Goal: Information Seeking & Learning: Learn about a topic

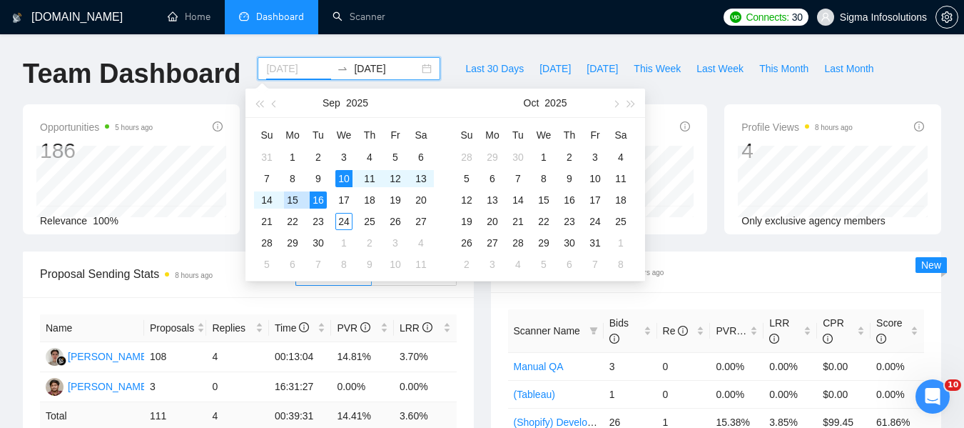
type input "[DATE]"
click at [320, 196] on div "16" at bounding box center [318, 199] width 17 height 17
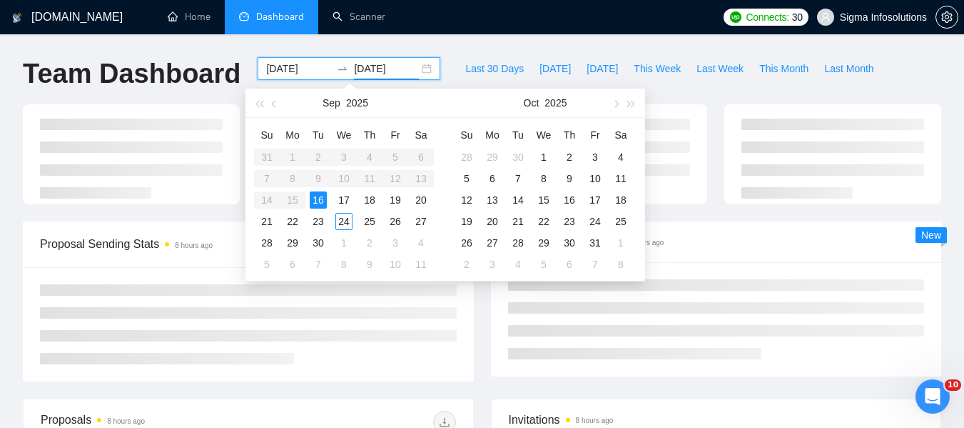
click at [498, 21] on ul "Home Dashboard Scanner" at bounding box center [432, 17] width 568 height 34
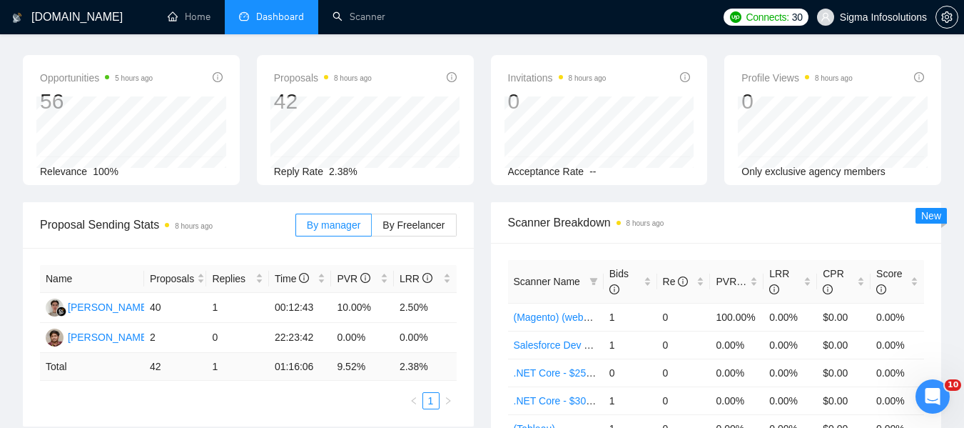
scroll to position [71, 0]
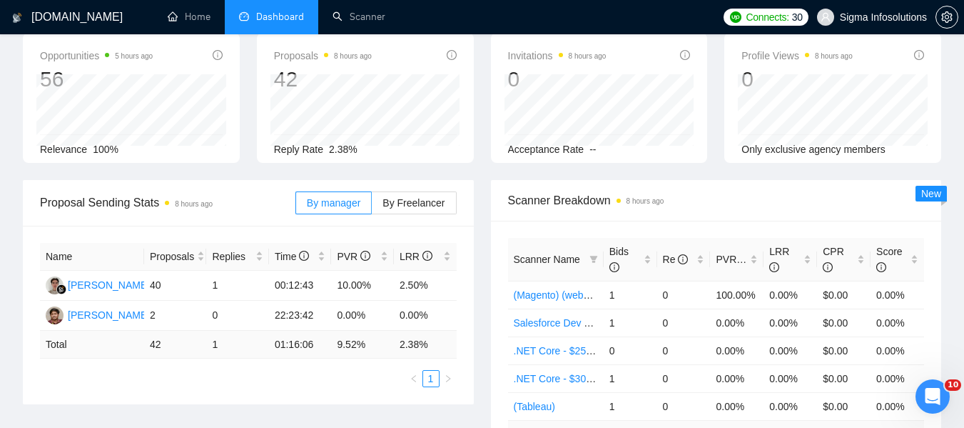
click at [360, 385] on ul "1" at bounding box center [248, 378] width 417 height 17
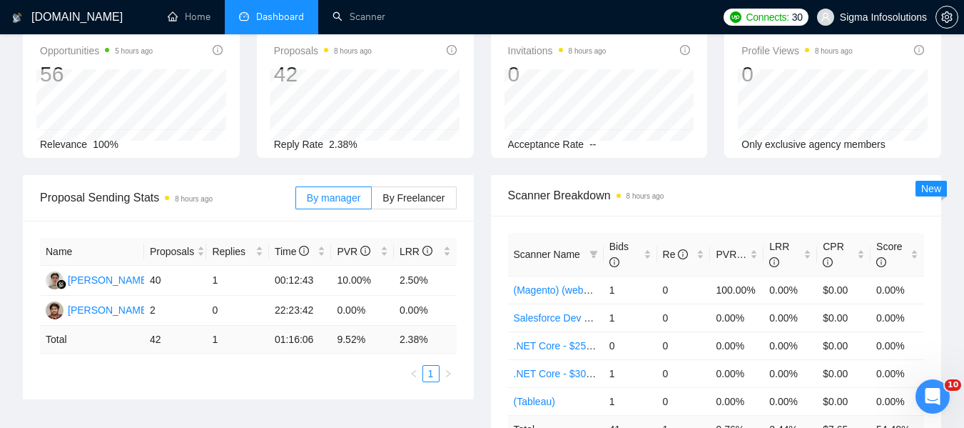
scroll to position [143, 0]
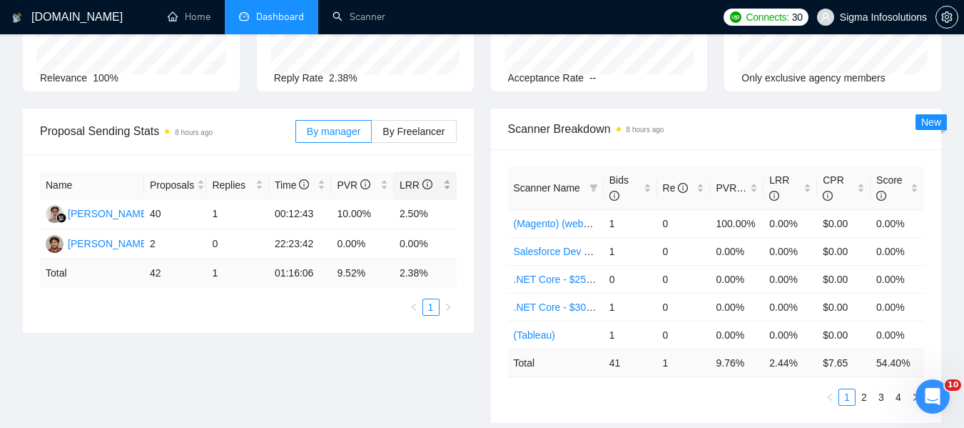
click at [423, 181] on icon "info-circle" at bounding box center [428, 184] width 10 height 10
click at [864, 393] on link "2" at bounding box center [865, 397] width 16 height 16
click at [888, 393] on link "3" at bounding box center [882, 397] width 16 height 16
click at [895, 400] on link "4" at bounding box center [899, 397] width 16 height 16
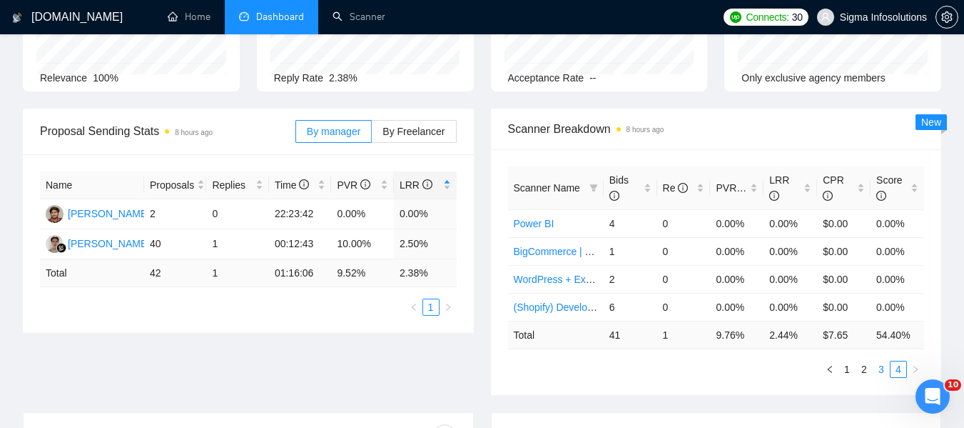
click at [883, 370] on link "3" at bounding box center [882, 369] width 16 height 16
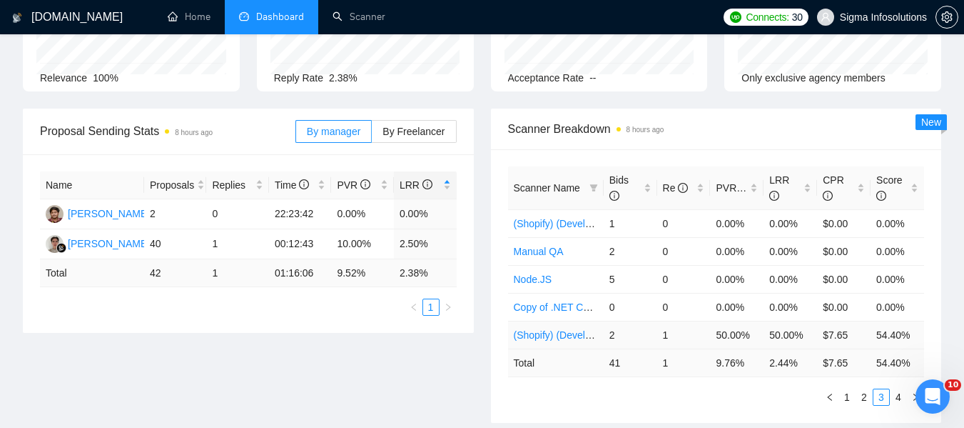
click at [543, 336] on link "(Shopify) (Develop*)" at bounding box center [559, 334] width 90 height 11
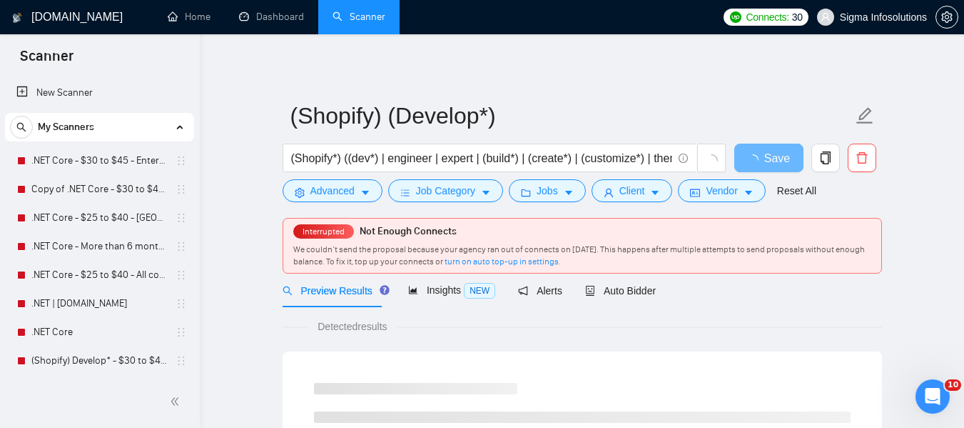
scroll to position [143, 0]
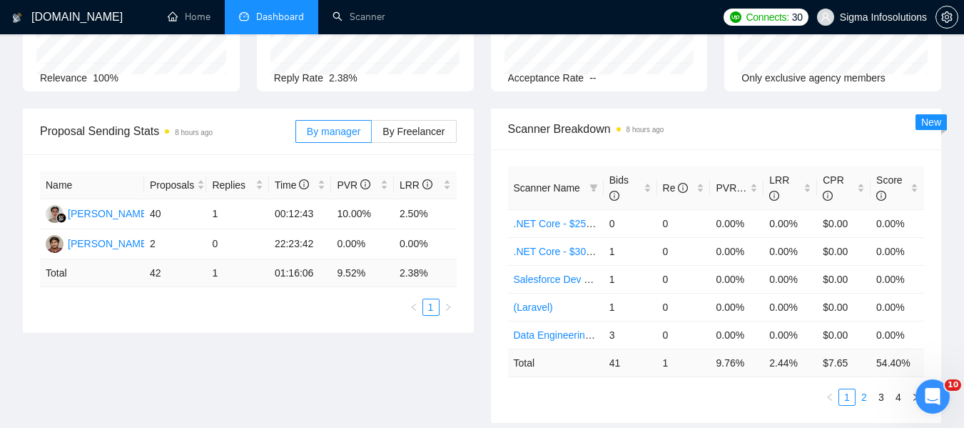
click at [869, 396] on link "2" at bounding box center [865, 397] width 16 height 16
click at [877, 399] on link "3" at bounding box center [882, 397] width 16 height 16
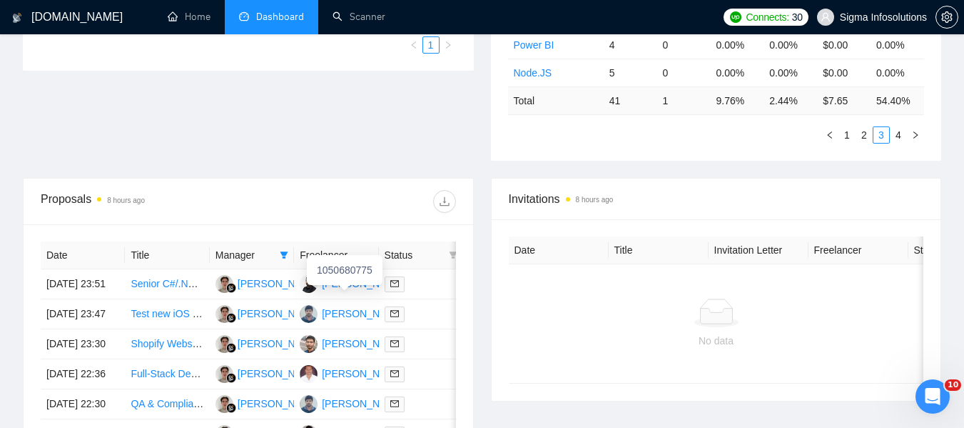
scroll to position [500, 0]
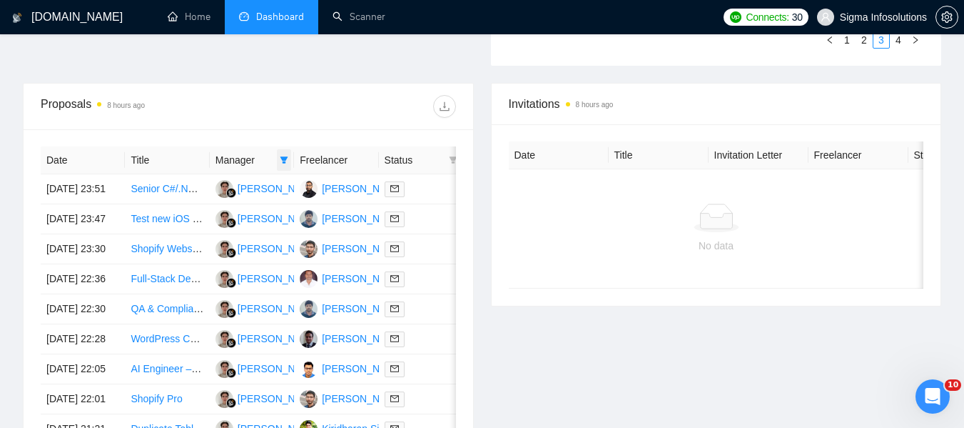
click at [278, 154] on span at bounding box center [284, 159] width 14 height 21
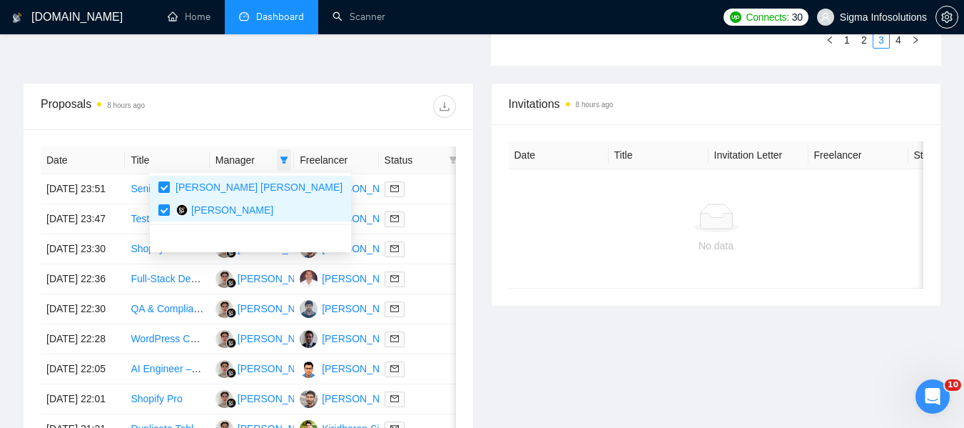
click at [278, 154] on span at bounding box center [284, 159] width 14 height 21
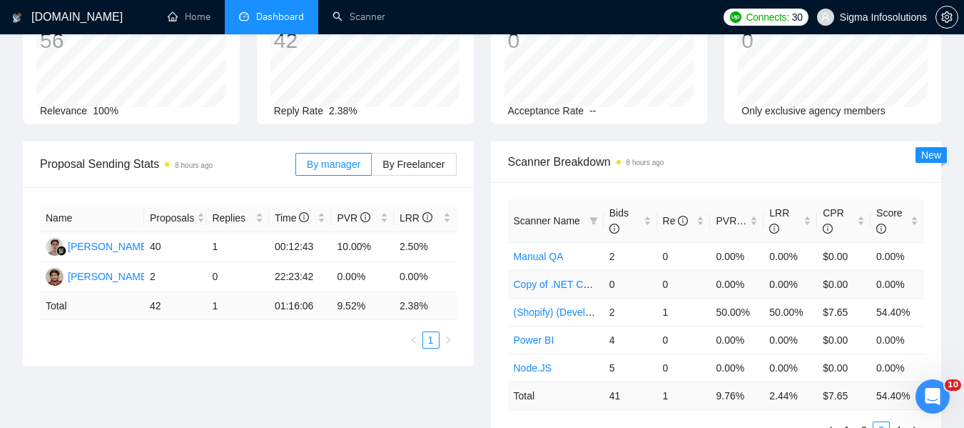
scroll to position [143, 0]
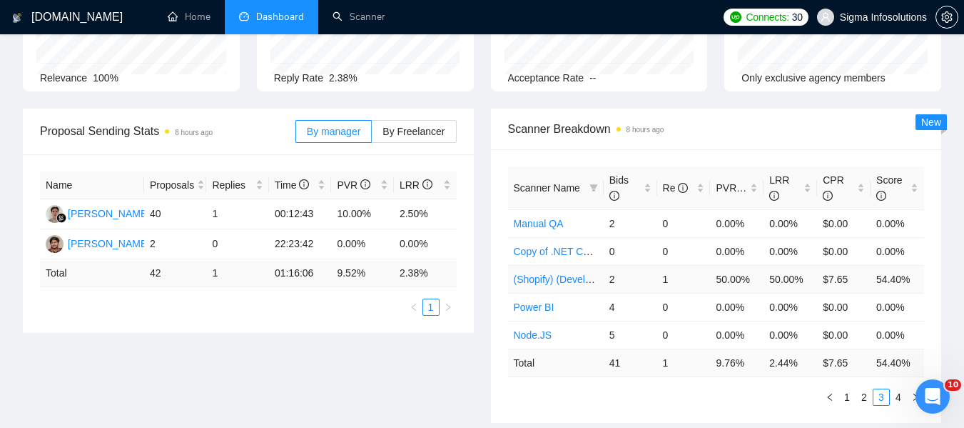
click at [569, 278] on link "(Shopify) (Develop*)" at bounding box center [559, 278] width 90 height 11
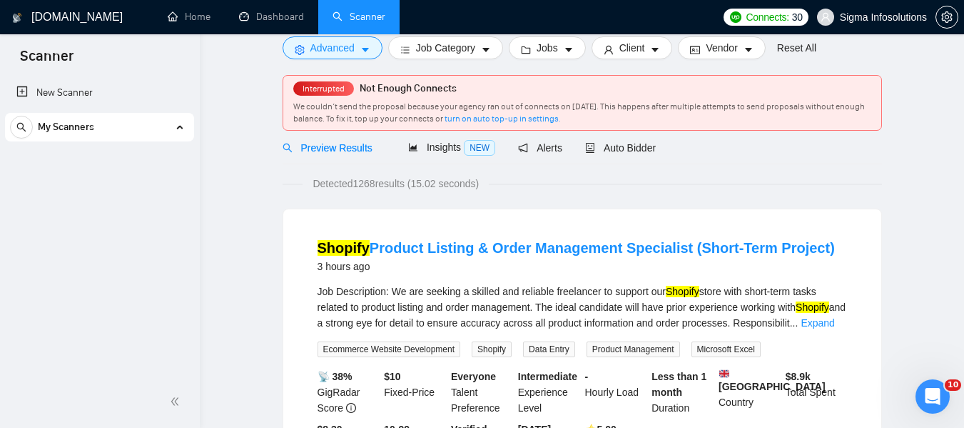
scroll to position [343, 0]
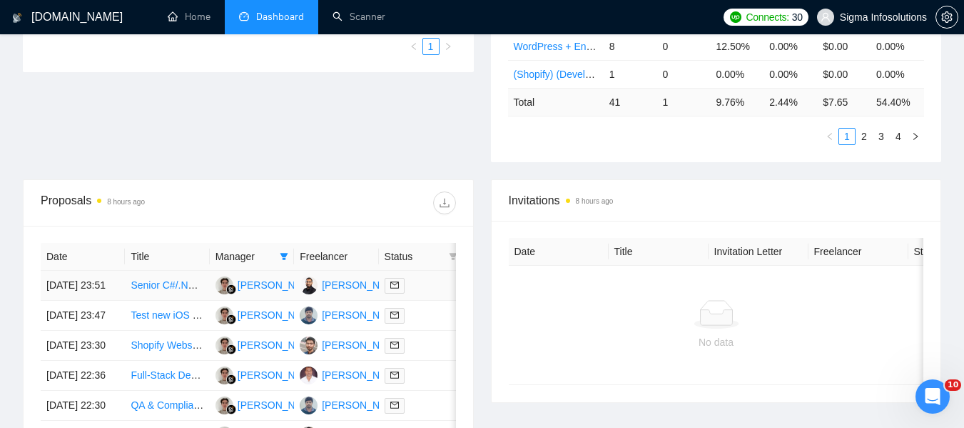
scroll to position [428, 0]
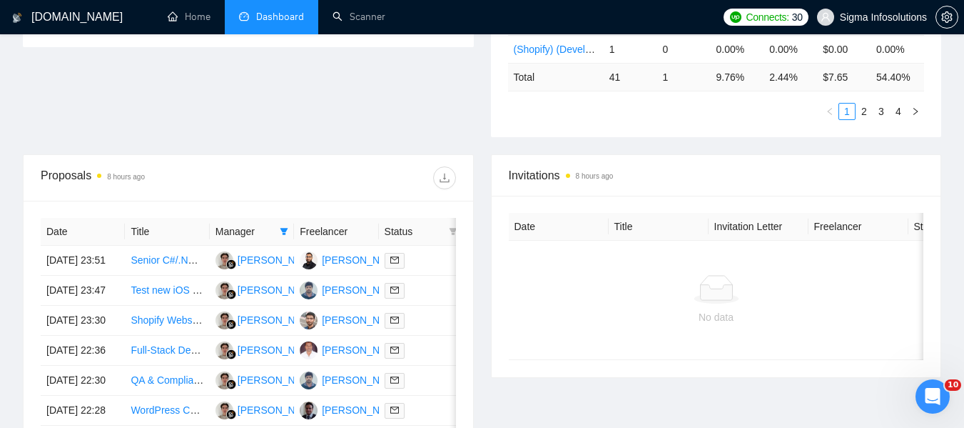
click at [405, 232] on span "Status" at bounding box center [414, 231] width 59 height 16
click at [456, 228] on div "Date Title Manager Freelancer Status [DATE] 23:51 Senior C#/.NET Backend Archit…" at bounding box center [249, 396] width 450 height 390
click at [453, 228] on icon "filter" at bounding box center [454, 231] width 8 height 7
click at [416, 253] on span "Chat" at bounding box center [408, 258] width 27 height 11
checkbox input "true"
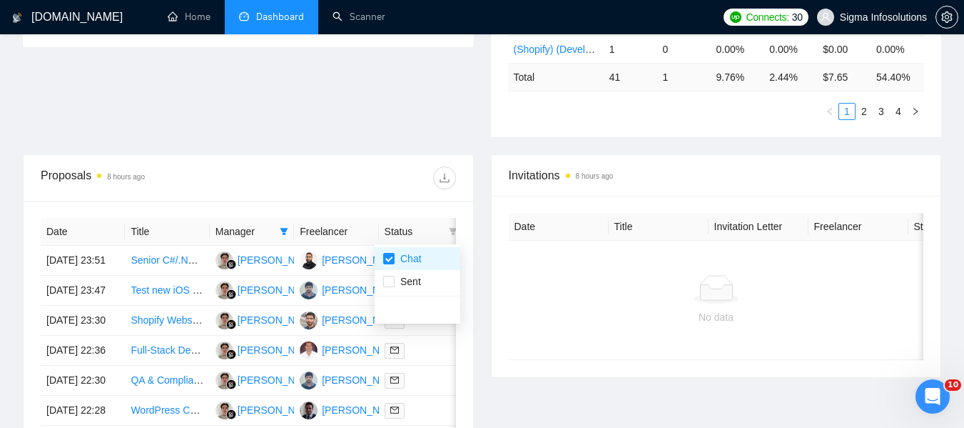
click at [403, 176] on div at bounding box center [352, 177] width 208 height 23
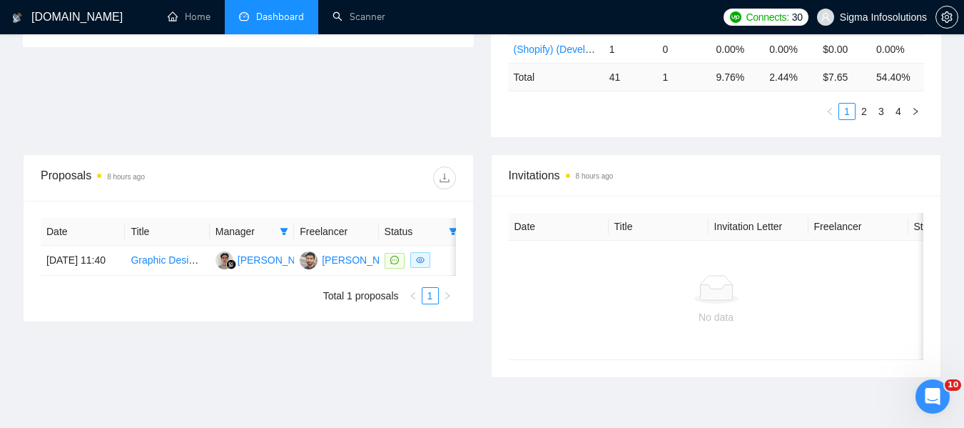
scroll to position [357, 0]
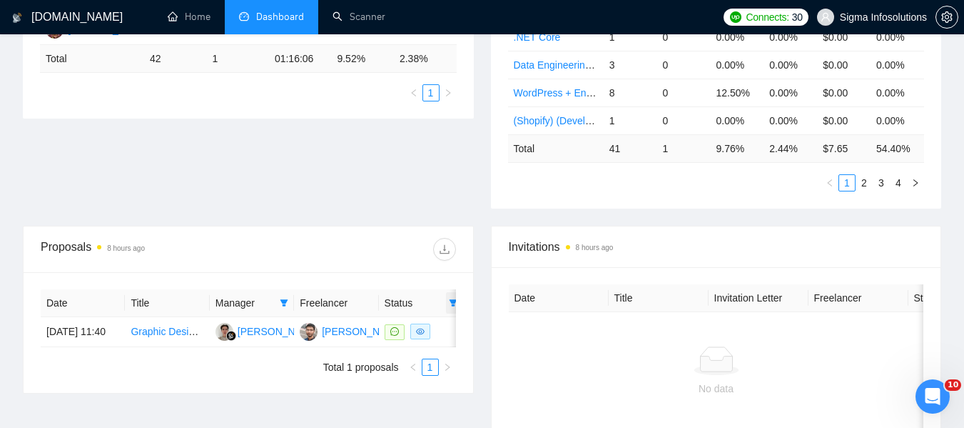
click at [451, 302] on icon "filter" at bounding box center [454, 302] width 8 height 7
click at [412, 356] on span "Sent" at bounding box center [408, 352] width 26 height 11
checkbox input "true"
click at [562, 353] on div at bounding box center [716, 360] width 393 height 29
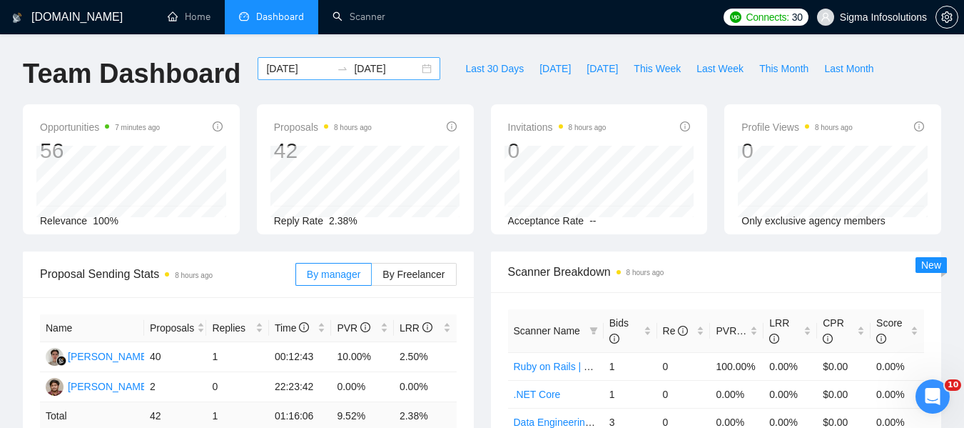
click at [288, 72] on input "[DATE]" at bounding box center [298, 69] width 65 height 16
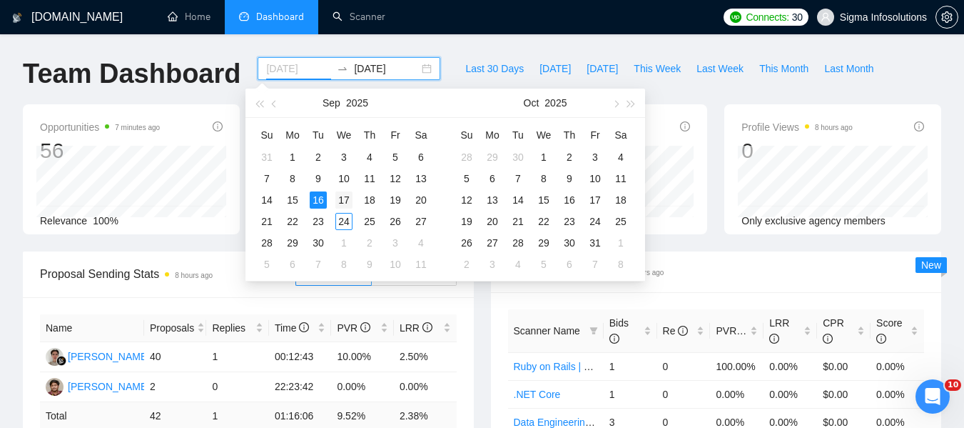
type input "[DATE]"
click at [346, 193] on div "17" at bounding box center [344, 199] width 17 height 17
type input "[DATE]"
click at [323, 219] on div "23" at bounding box center [318, 221] width 17 height 17
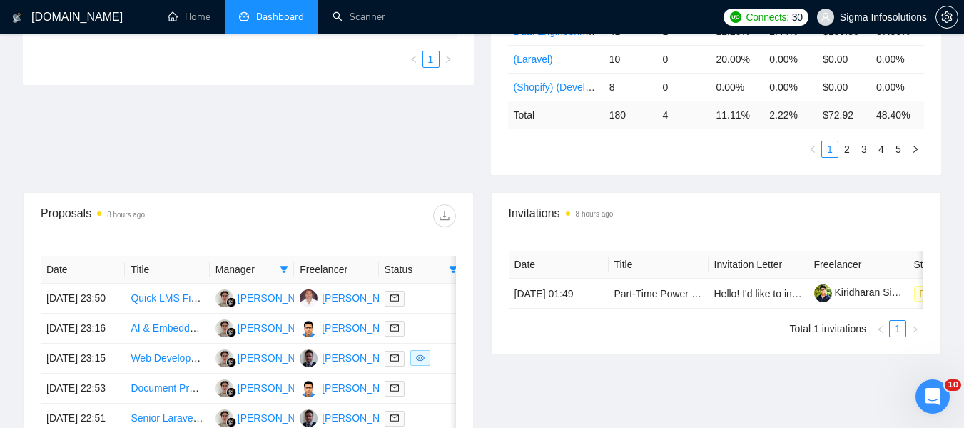
scroll to position [500, 0]
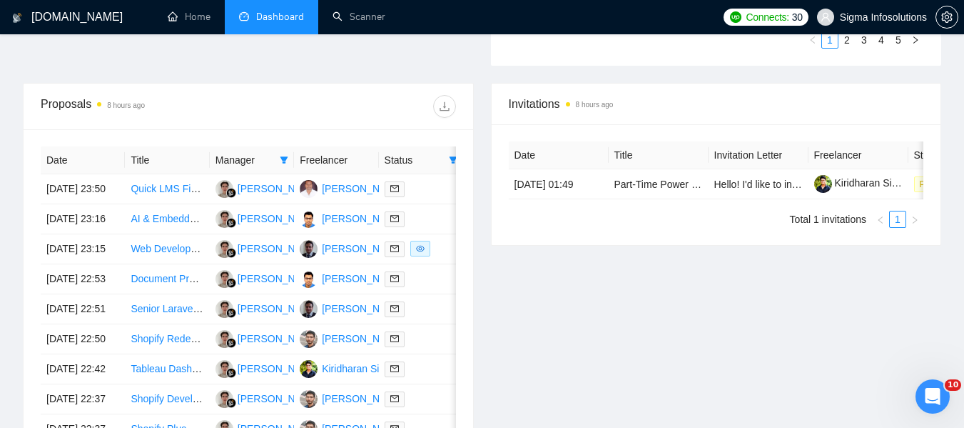
click at [410, 162] on span "Status" at bounding box center [414, 160] width 59 height 16
click at [453, 167] on span at bounding box center [453, 159] width 14 height 21
click at [390, 209] on input "checkbox" at bounding box center [388, 209] width 11 height 11
checkbox input "false"
click at [424, 111] on div at bounding box center [352, 106] width 208 height 23
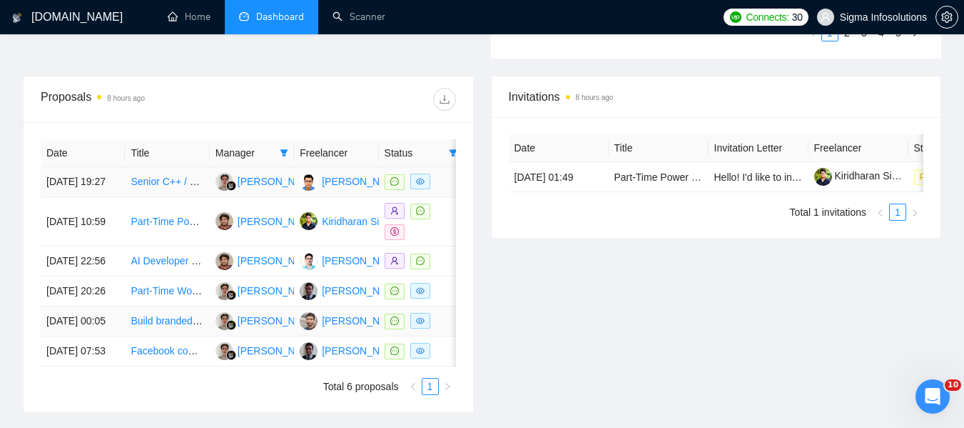
scroll to position [571, 0]
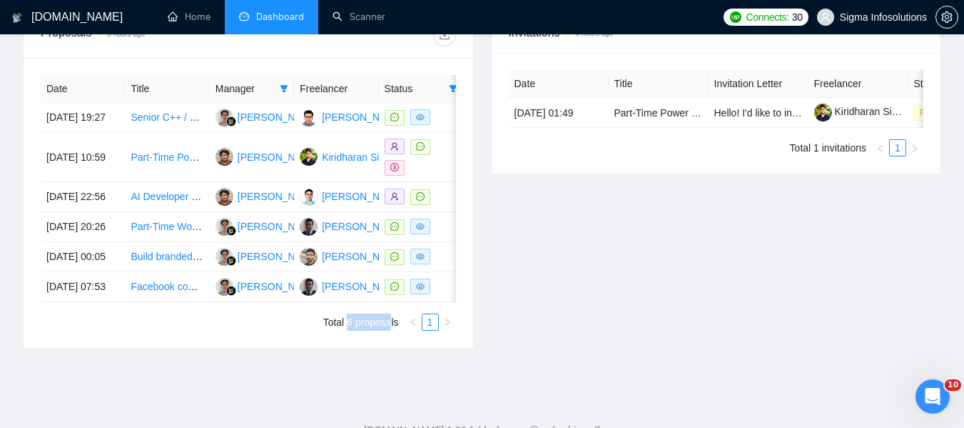
drag, startPoint x: 348, startPoint y: 380, endPoint x: 390, endPoint y: 381, distance: 42.1
click at [390, 331] on div "Date Title Manager Freelancer Status [DATE] 19:27 Senior C++ / CUDA / TensorRT …" at bounding box center [248, 203] width 415 height 256
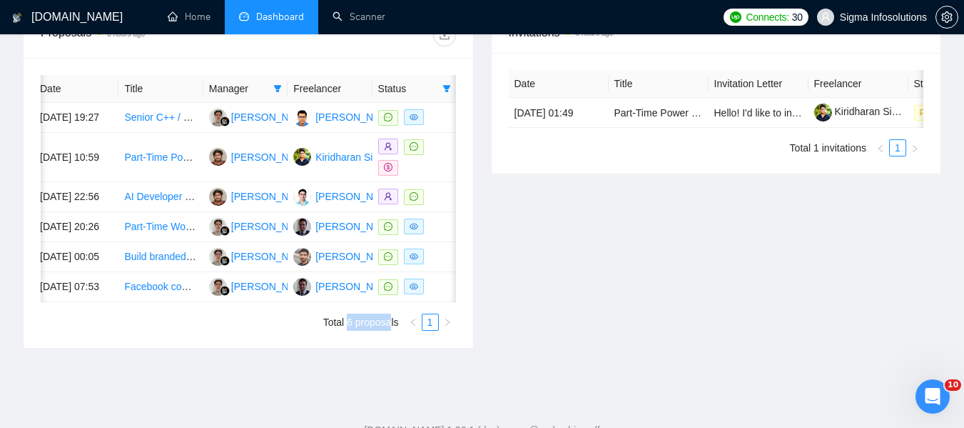
scroll to position [0, 4]
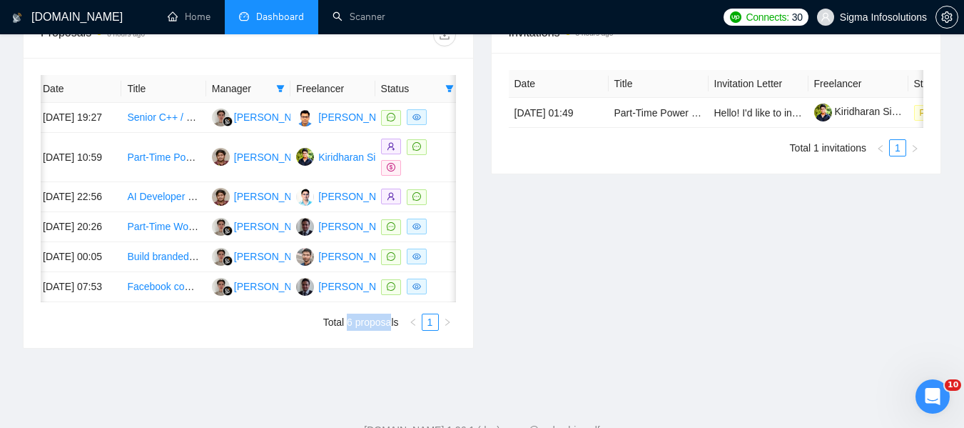
click at [585, 291] on div "Invitations 8 hours ago Date Title Invitation Letter Freelancer Status [DATE] 0…" at bounding box center [717, 179] width 468 height 337
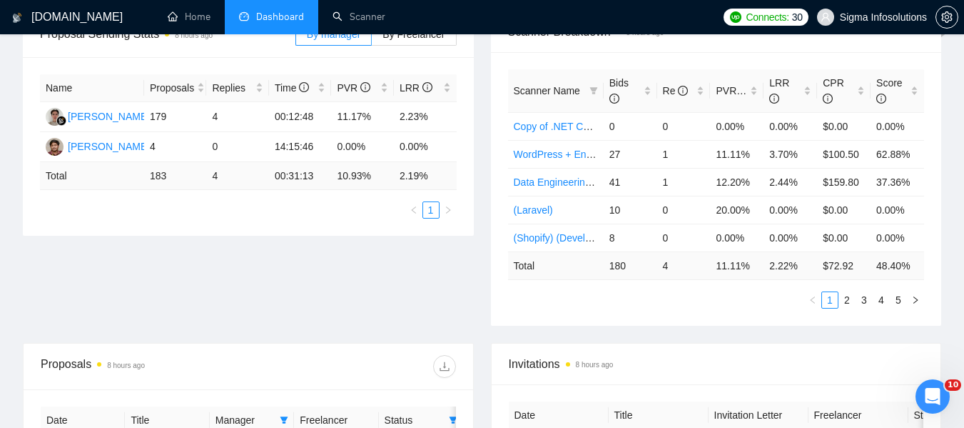
scroll to position [214, 0]
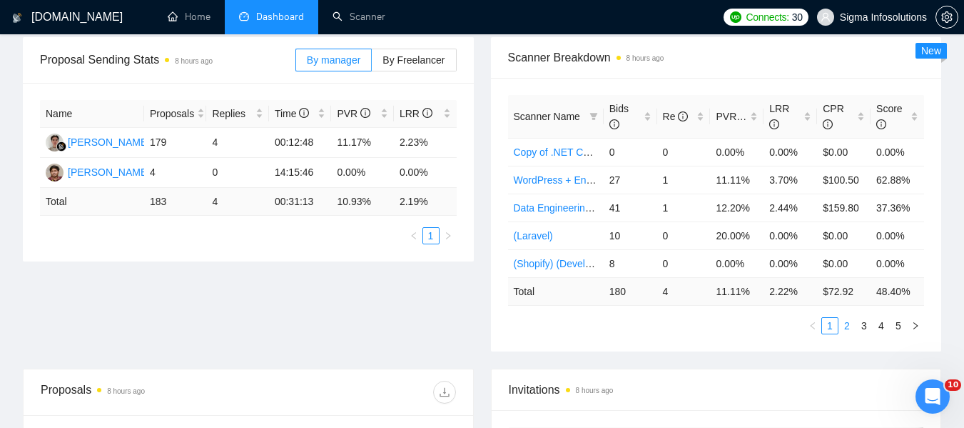
click at [848, 329] on link "2" at bounding box center [847, 326] width 16 height 16
click at [862, 327] on link "3" at bounding box center [865, 326] width 16 height 16
click at [884, 327] on link "4" at bounding box center [882, 326] width 16 height 16
click at [904, 324] on link "5" at bounding box center [899, 326] width 16 height 16
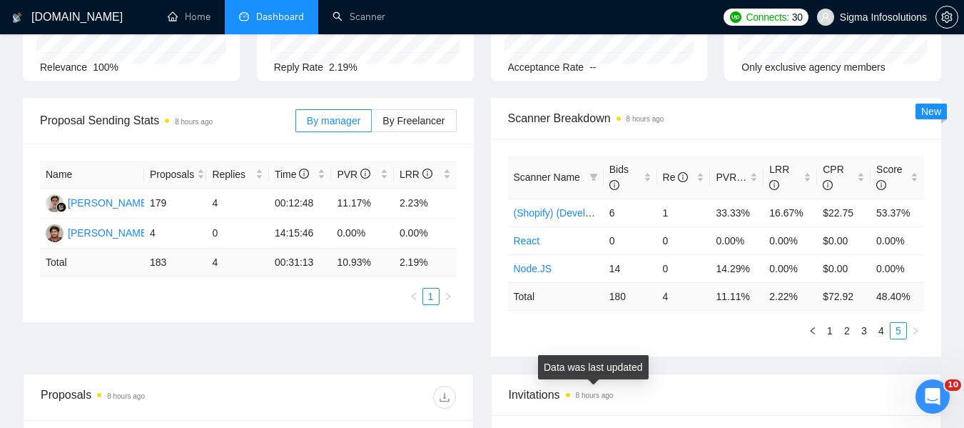
scroll to position [143, 0]
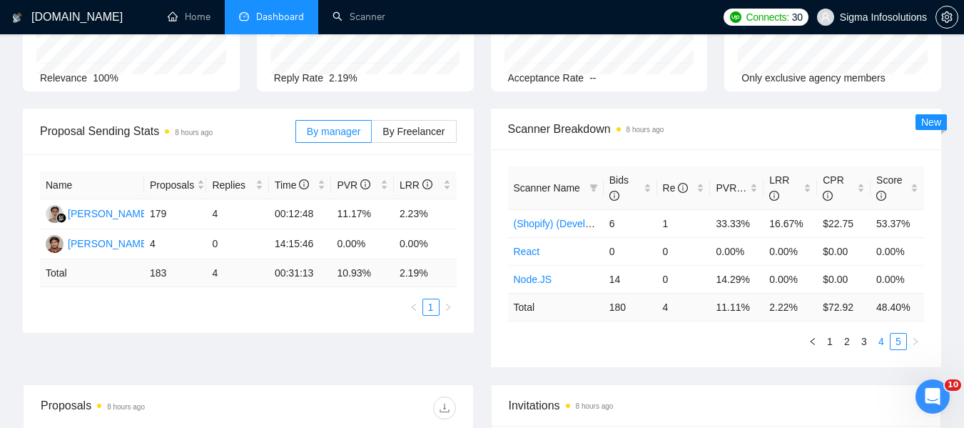
click at [884, 343] on link "4" at bounding box center [882, 341] width 16 height 16
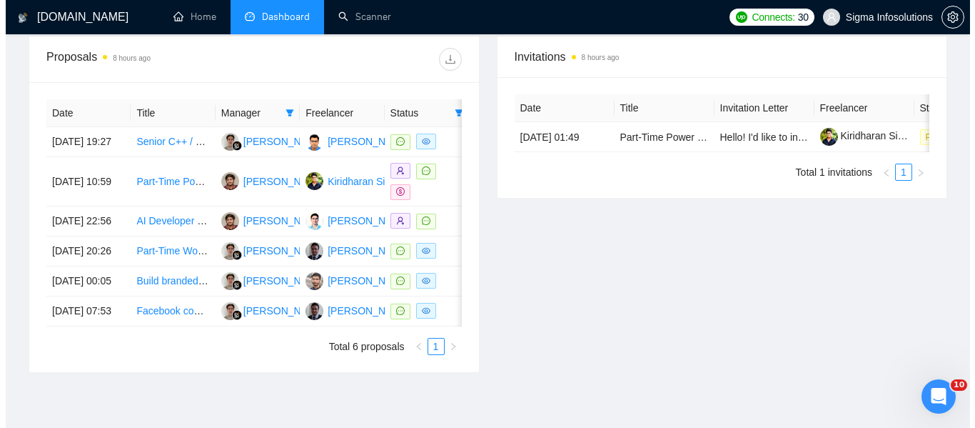
scroll to position [571, 0]
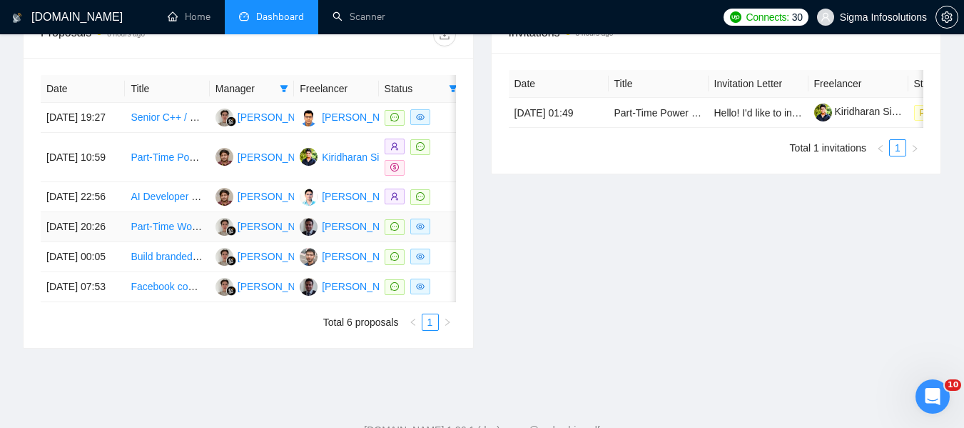
click at [148, 232] on link "Part-Time WordPress Developer (Asana Theme, Elementor)" at bounding box center [264, 226] width 266 height 11
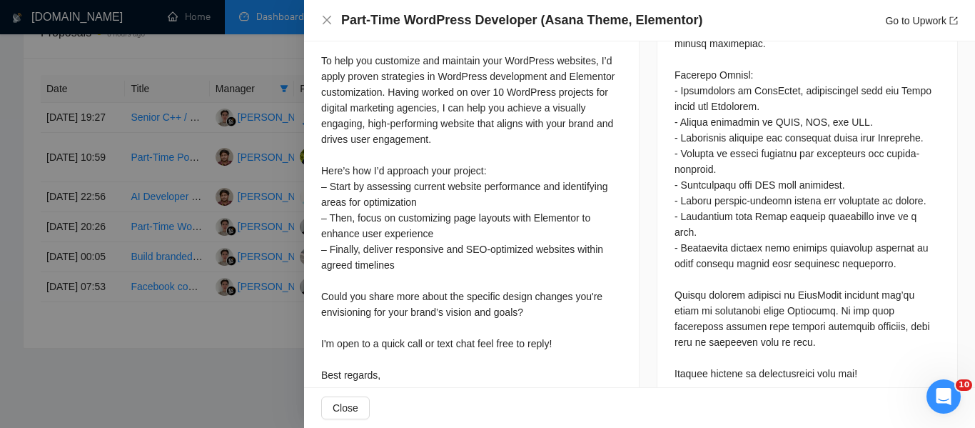
scroll to position [1101, 0]
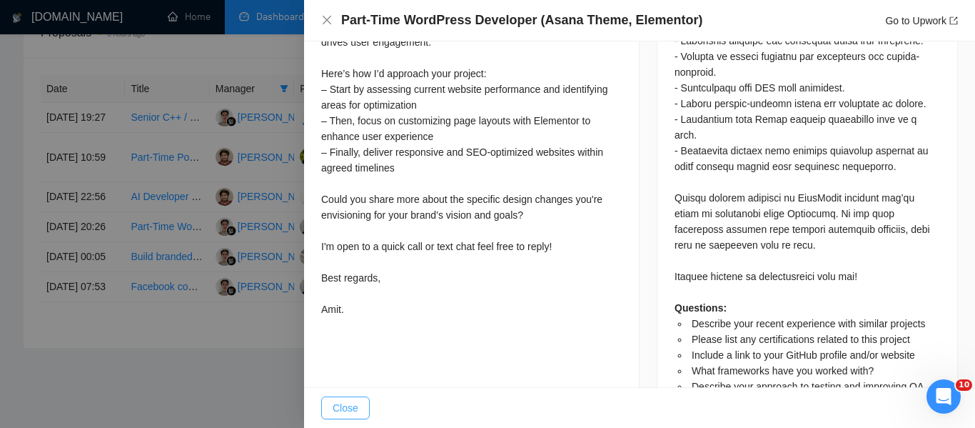
click at [334, 406] on span "Close" at bounding box center [346, 408] width 26 height 16
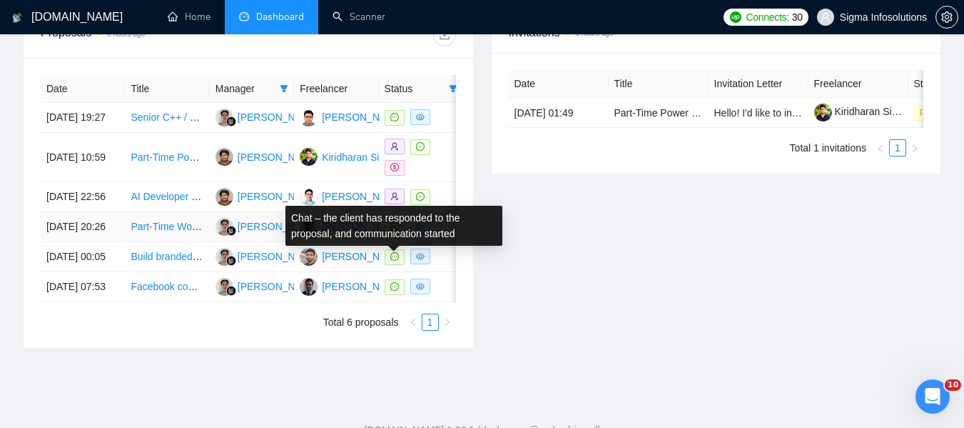
click at [398, 231] on icon "message" at bounding box center [394, 226] width 9 height 9
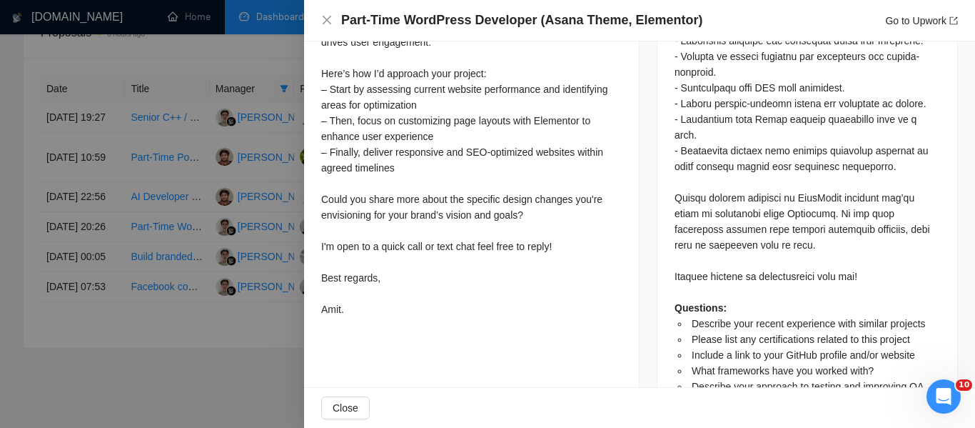
click at [328, 27] on div "Part-Time WordPress Developer (Asana Theme, Elementor) Go to Upwork" at bounding box center [639, 20] width 637 height 18
click at [328, 23] on icon "close" at bounding box center [326, 19] width 11 height 11
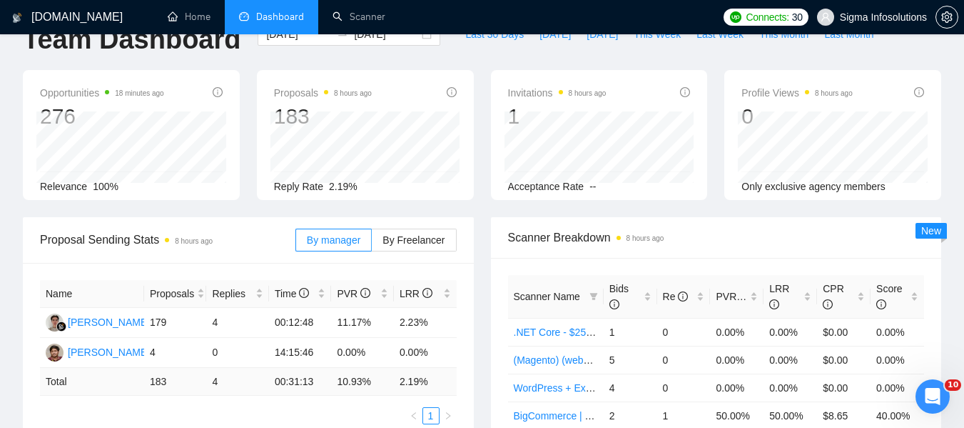
scroll to position [0, 0]
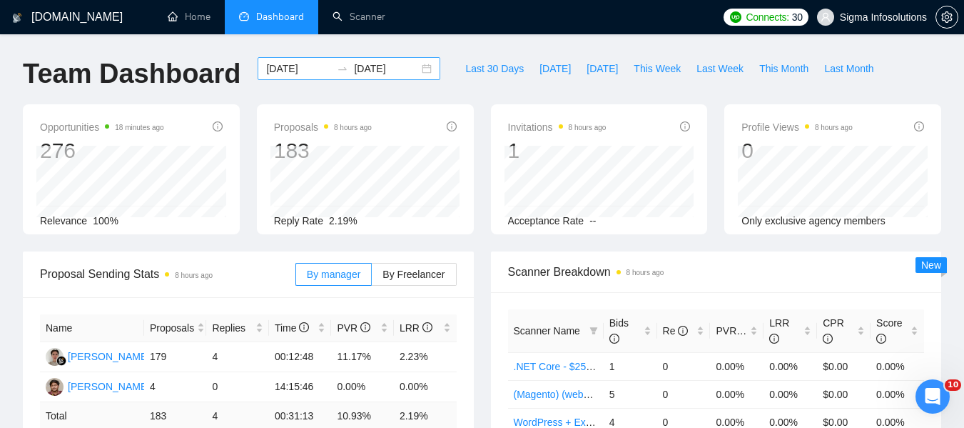
click at [287, 64] on input "[DATE]" at bounding box center [298, 69] width 65 height 16
